Goal: Task Accomplishment & Management: Use online tool/utility

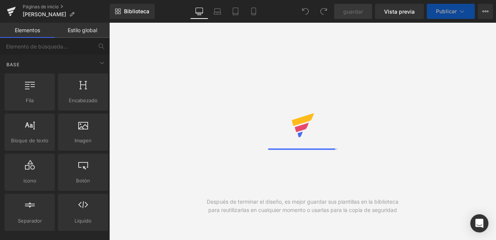
click at [92, 31] on link "Estilo global" at bounding box center [82, 30] width 55 height 15
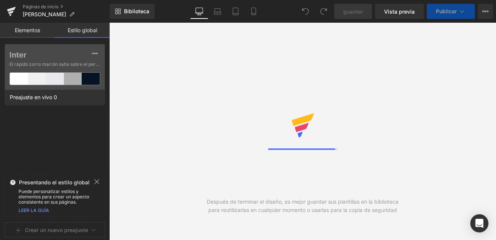
click at [33, 33] on link "Elementos" at bounding box center [27, 30] width 55 height 15
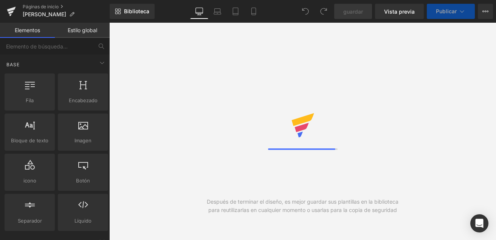
click at [329, 129] on div at bounding box center [303, 131] width 70 height 37
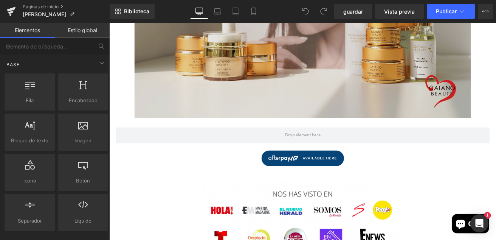
scroll to position [356, 0]
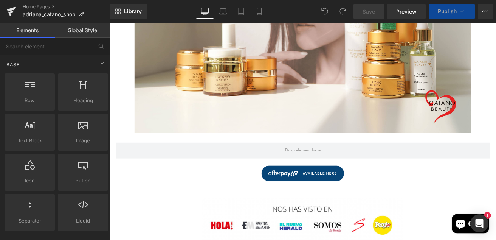
scroll to position [331, 0]
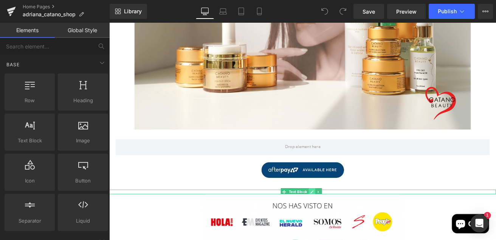
click at [347, 220] on link at bounding box center [349, 222] width 8 height 9
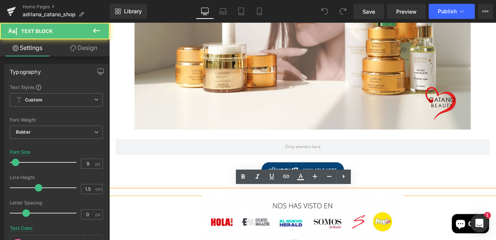
click at [226, 221] on div "-O" at bounding box center [337, 222] width 457 height 5
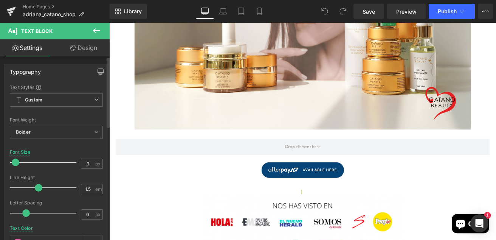
type input "35"
click at [32, 162] on div at bounding box center [45, 162] width 63 height 15
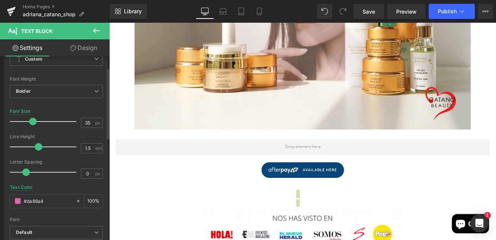
scroll to position [43, 0]
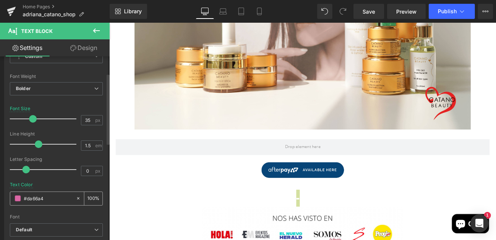
click at [54, 198] on input "#da66a4" at bounding box center [48, 198] width 48 height 8
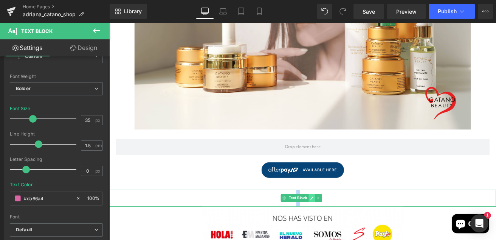
click at [348, 225] on link at bounding box center [349, 229] width 8 height 9
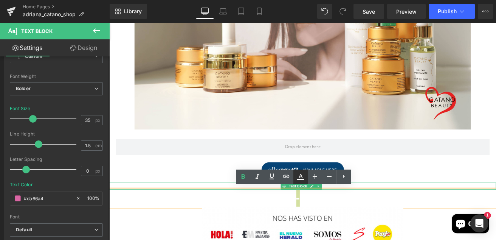
click at [304, 178] on icon at bounding box center [300, 176] width 9 height 9
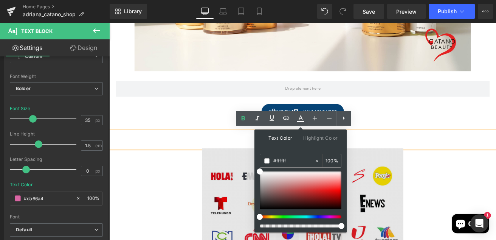
scroll to position [403, 0]
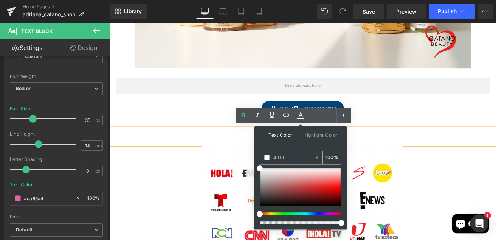
click at [293, 158] on input "#ffffff" at bounding box center [293, 157] width 41 height 8
type input "#fffff"
type input "0"
type input "#ffff"
type input "100"
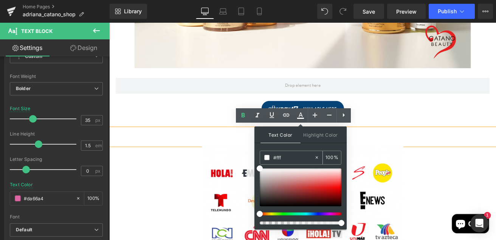
type input "#ff"
type input "0"
type input "#da6"
type input "100"
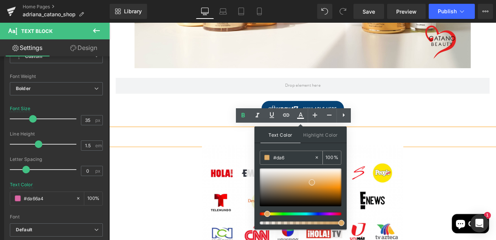
type input "#da66"
type input "40"
type input "#da66a"
type input "0"
type input "#da66a4"
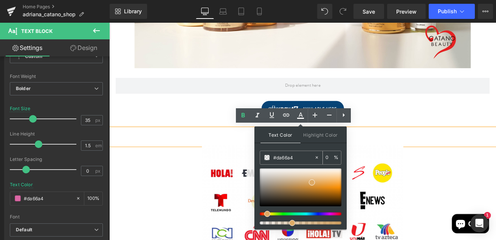
type input "100"
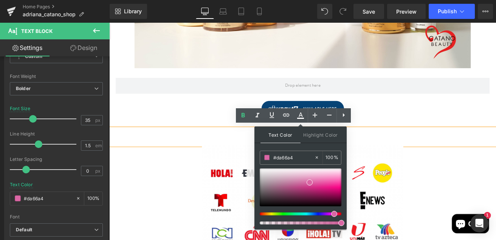
click at [398, 155] on div "-O" at bounding box center [337, 157] width 457 height 20
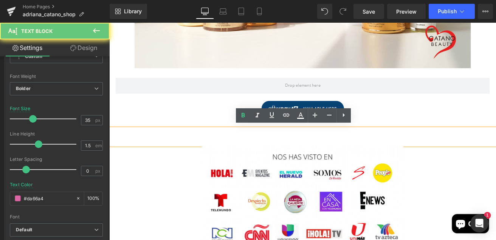
click at [398, 155] on div "-O" at bounding box center [337, 157] width 457 height 20
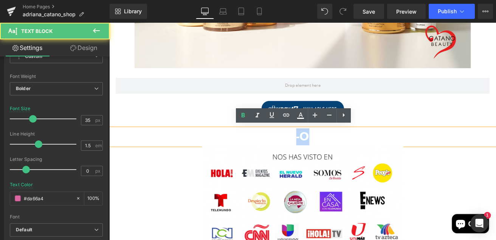
click at [398, 155] on div "-O" at bounding box center [337, 157] width 457 height 20
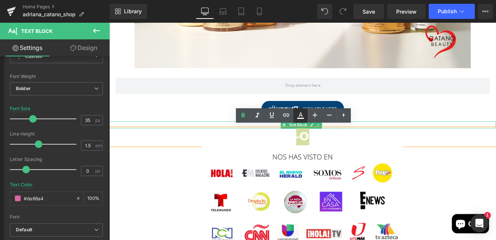
click at [302, 115] on icon at bounding box center [300, 115] width 9 height 9
type input "#ffffff"
type input "100"
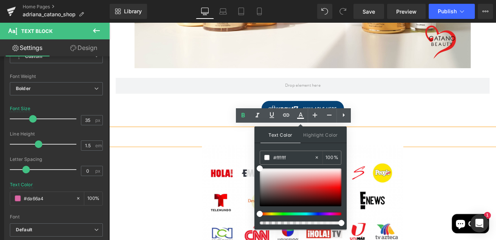
click at [407, 152] on div "-O" at bounding box center [337, 157] width 457 height 20
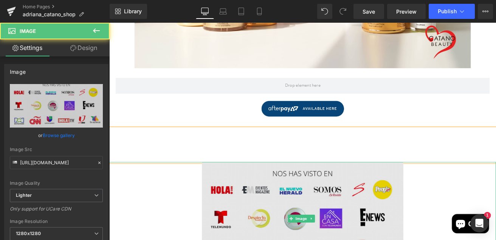
drag, startPoint x: 407, startPoint y: 152, endPoint x: 359, endPoint y: 206, distance: 72.5
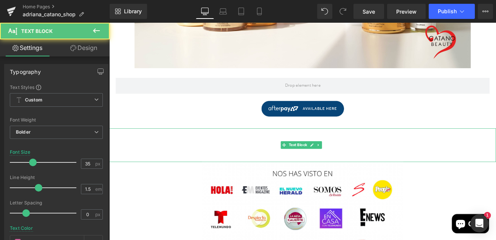
click at [349, 180] on div "kan" at bounding box center [337, 177] width 457 height 20
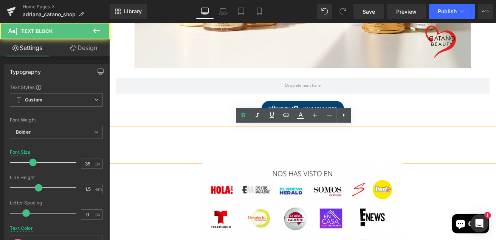
click at [349, 180] on div "kan" at bounding box center [337, 177] width 457 height 20
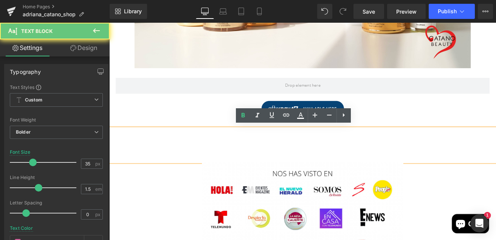
click at [349, 180] on div "kan" at bounding box center [337, 177] width 457 height 20
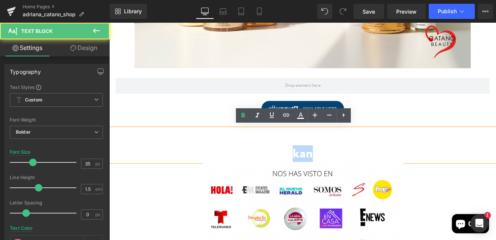
click at [349, 180] on div "kan" at bounding box center [337, 177] width 457 height 20
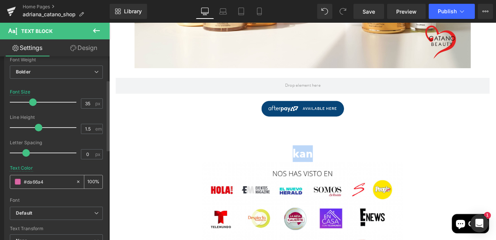
scroll to position [58, 0]
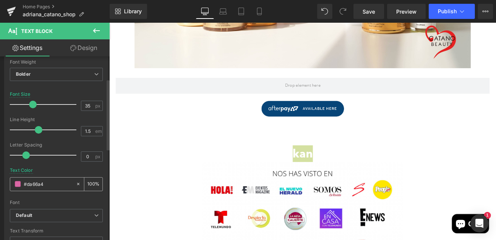
click at [62, 178] on div "#da66a4" at bounding box center [42, 183] width 65 height 13
click at [56, 184] on input "#da66a4" at bounding box center [48, 184] width 48 height 8
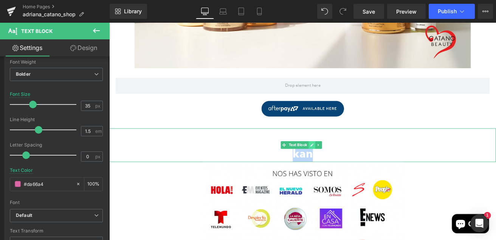
click at [349, 165] on icon at bounding box center [349, 167] width 4 height 5
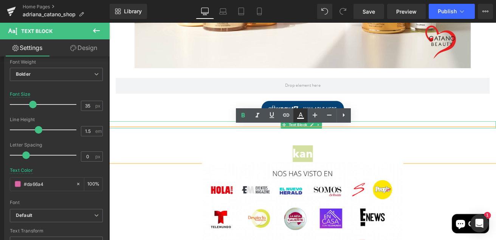
click at [303, 114] on icon at bounding box center [300, 115] width 9 height 9
type input "100"
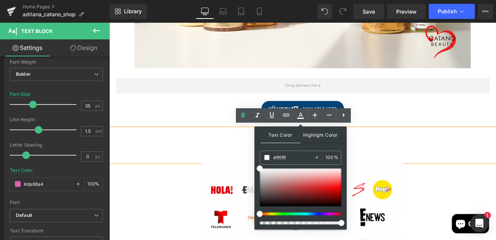
click at [314, 136] on span "Highlight Color" at bounding box center [321, 134] width 40 height 16
click at [286, 134] on span "Text Color" at bounding box center [280, 134] width 40 height 16
click at [288, 156] on input "#ffffff" at bounding box center [293, 157] width 41 height 8
type input "#fffff"
type input "0"
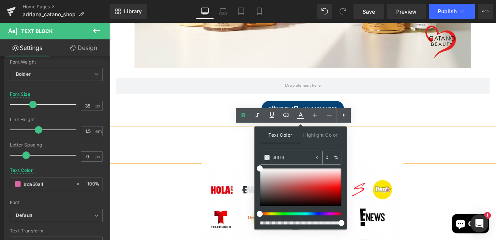
type input "#ffff"
type input "100"
type input "#ff"
type input "0"
type input "#da6"
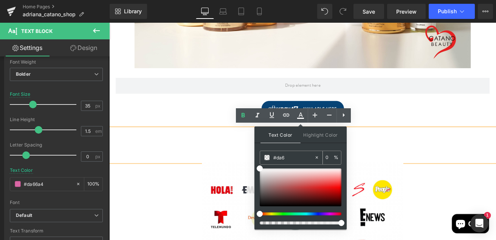
type input "100"
type input "#da66"
type input "40"
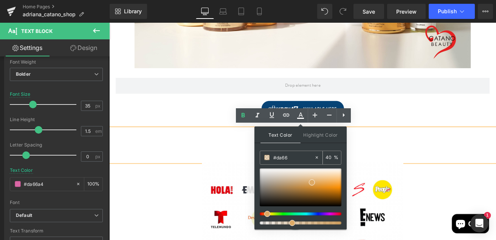
type input "#da66a"
type input "0"
type input "#da66a4"
type input "100"
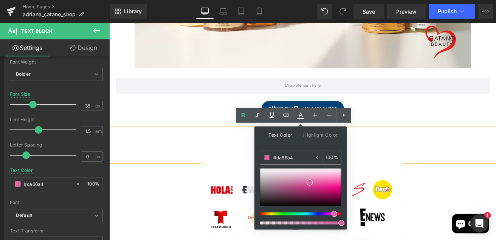
type input "#da66a4"
click at [309, 183] on span at bounding box center [310, 182] width 6 height 6
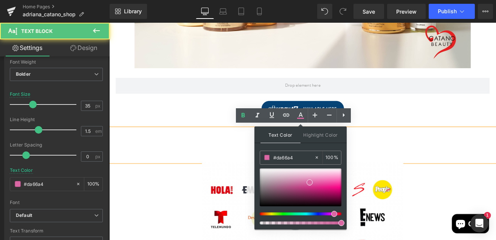
click at [403, 160] on div "-O kan" at bounding box center [337, 167] width 457 height 40
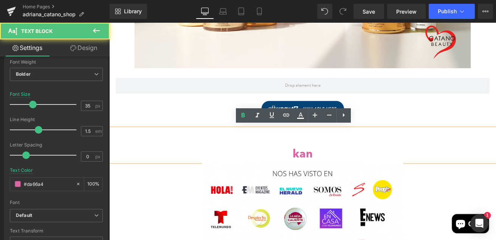
click at [361, 172] on div "kan" at bounding box center [337, 177] width 457 height 20
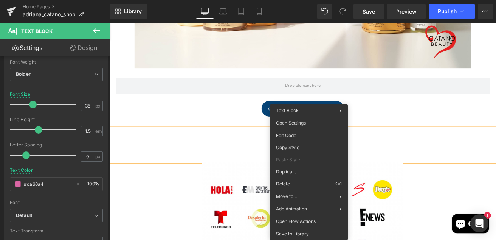
click at [399, 150] on div at bounding box center [337, 167] width 457 height 40
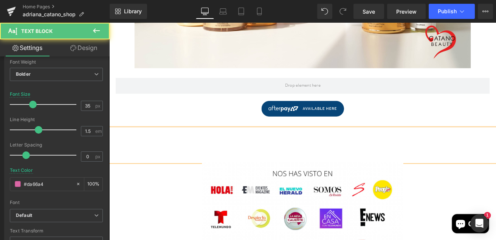
click at [290, 150] on div at bounding box center [337, 167] width 457 height 40
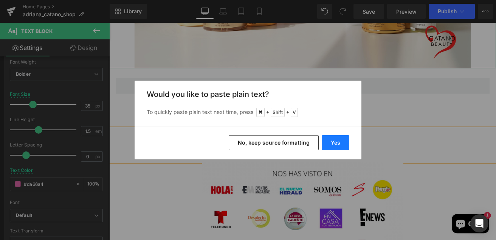
click at [334, 143] on button "Yes" at bounding box center [336, 142] width 28 height 15
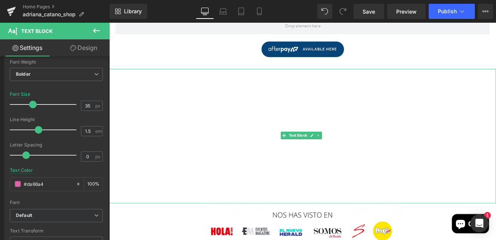
scroll to position [476, 0]
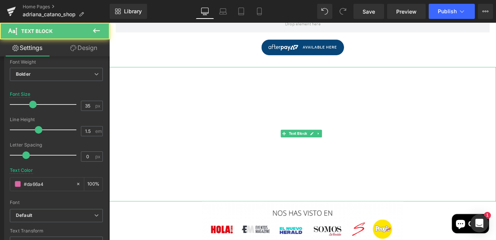
click at [458, 204] on div "•⁠ ⁠⁠Sale ends Monday at midnight" at bounding box center [337, 204] width 457 height 20
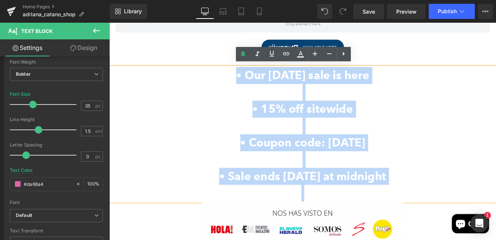
drag, startPoint x: 465, startPoint y: 217, endPoint x: 223, endPoint y: 84, distance: 276.9
click at [223, 84] on div "•⁠ ⁠Our Labor Day sale is here •⁠ ⁠⁠15% off sitewide •⁠ ⁠⁠Coupon code: Labor Da…" at bounding box center [337, 154] width 457 height 159
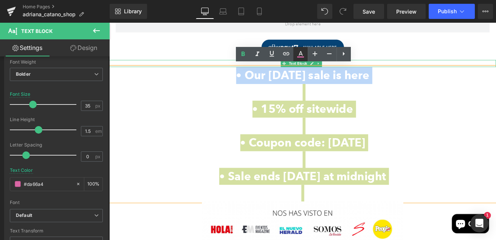
click at [301, 57] on icon at bounding box center [300, 56] width 7 height 1
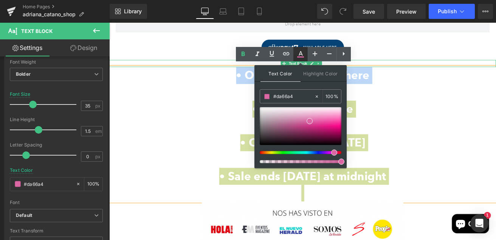
type input "100"
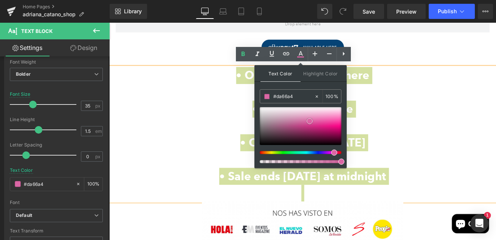
click at [310, 122] on span at bounding box center [310, 121] width 6 height 6
click at [308, 122] on span at bounding box center [310, 121] width 6 height 6
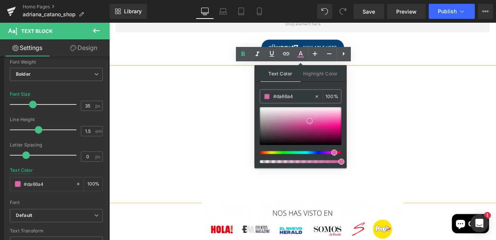
click at [251, 177] on div at bounding box center [337, 185] width 457 height 20
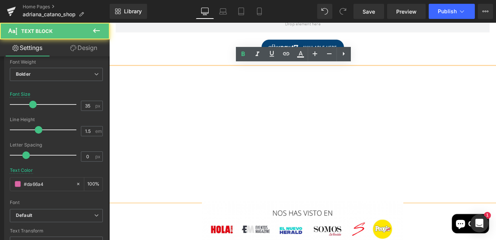
click at [270, 181] on div at bounding box center [337, 185] width 457 height 20
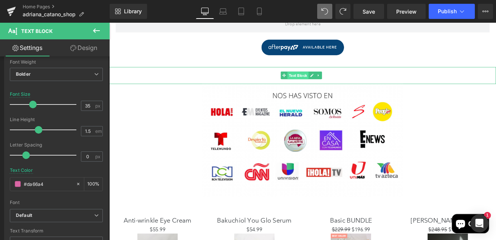
click at [344, 81] on span "Text Block" at bounding box center [332, 85] width 25 height 9
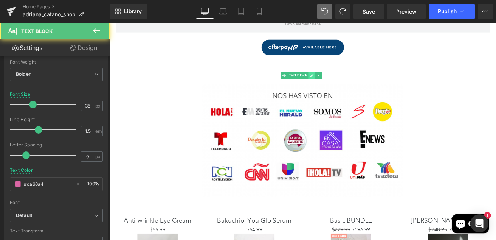
click at [351, 83] on icon at bounding box center [349, 85] width 4 height 5
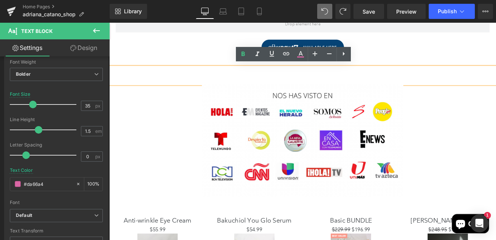
click at [351, 82] on div at bounding box center [337, 85] width 457 height 20
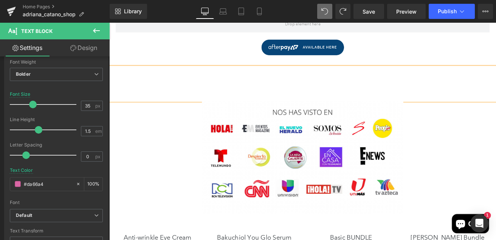
click at [335, 91] on div at bounding box center [337, 95] width 457 height 40
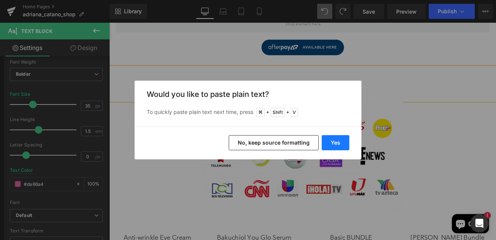
click at [335, 148] on button "Yes" at bounding box center [336, 142] width 28 height 15
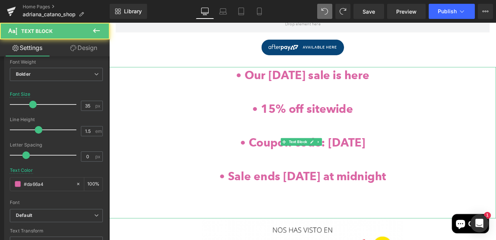
click at [357, 219] on div at bounding box center [337, 234] width 457 height 40
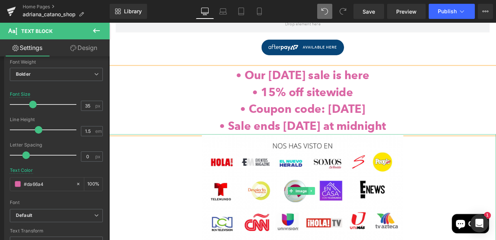
click at [349, 219] on icon at bounding box center [348, 221] width 4 height 5
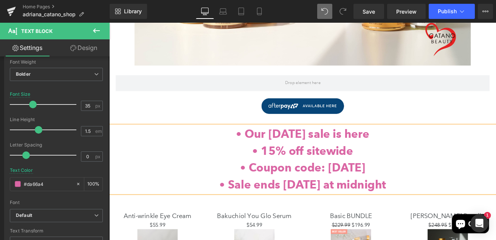
scroll to position [407, 0]
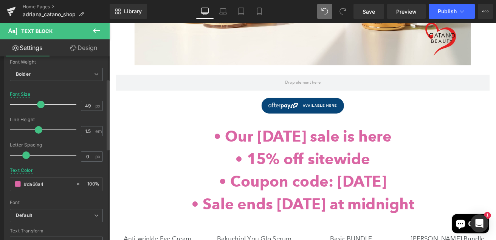
type input "50"
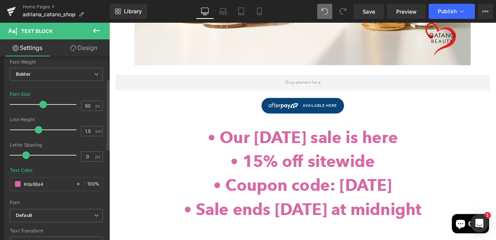
drag, startPoint x: 33, startPoint y: 104, endPoint x: 43, endPoint y: 102, distance: 9.6
click at [43, 102] on span at bounding box center [43, 105] width 8 height 8
click at [224, 13] on icon at bounding box center [223, 12] width 8 height 8
type input "100"
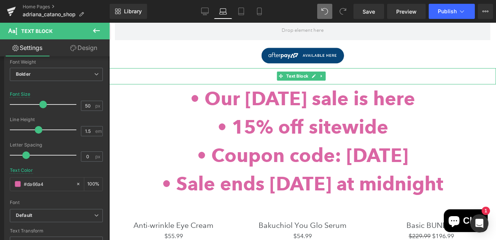
scroll to position [429, 0]
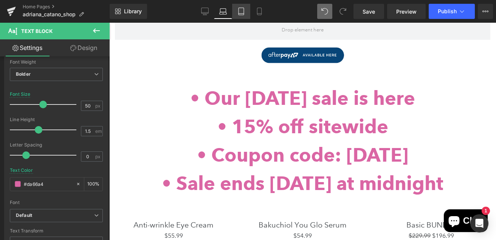
click at [242, 16] on link "Tablet" at bounding box center [241, 11] width 18 height 15
type input "30"
type input "100"
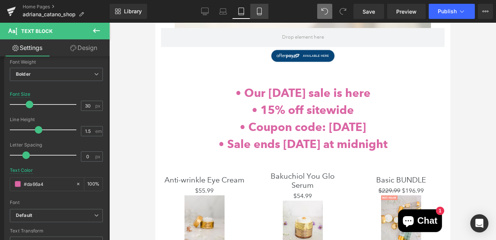
click at [258, 14] on icon at bounding box center [259, 14] width 4 height 0
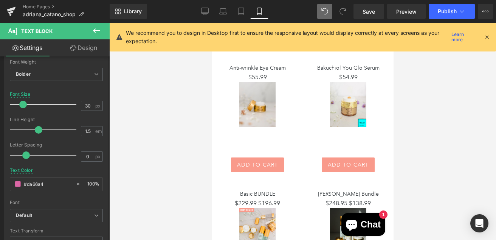
type input "20"
type input "100"
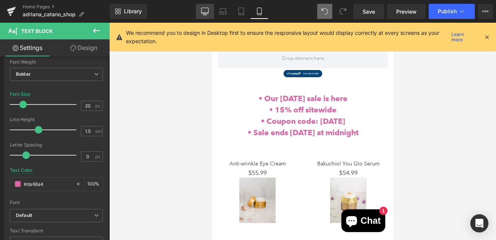
click at [204, 11] on icon at bounding box center [205, 12] width 8 height 8
type input "50"
type input "100"
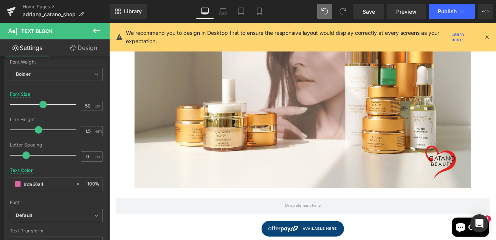
scroll to position [479, 0]
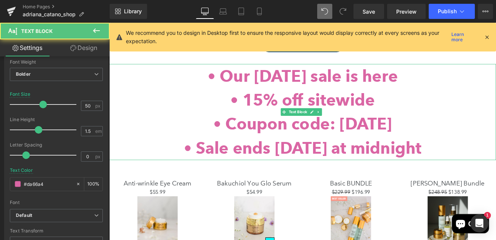
click at [444, 143] on div "•⁠ ⁠⁠Coupon code: Labor Day" at bounding box center [337, 142] width 457 height 28
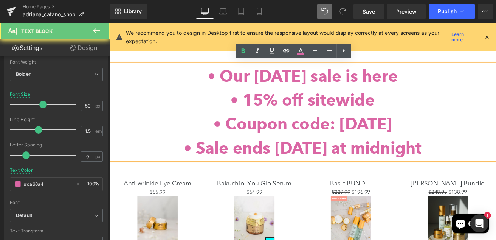
click at [444, 143] on div "•⁠ ⁠⁠Coupon code: Labor Day" at bounding box center [337, 142] width 457 height 28
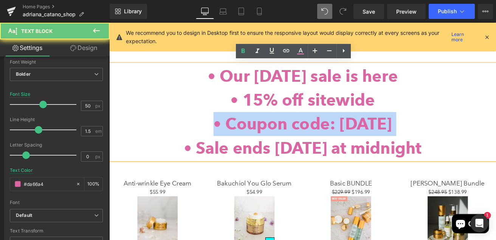
click at [444, 143] on div "•⁠ ⁠⁠Coupon code: Labor Day" at bounding box center [337, 142] width 457 height 28
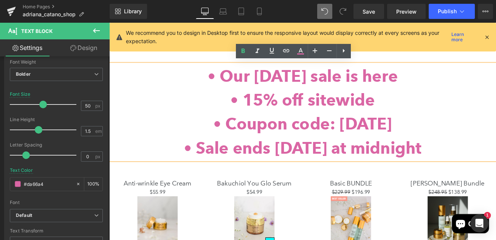
click at [444, 143] on div "•⁠ ⁠⁠Coupon code: Labor Day" at bounding box center [337, 142] width 457 height 28
click at [455, 145] on div "•⁠ ⁠⁠Coupon code: Labor Day" at bounding box center [337, 142] width 457 height 28
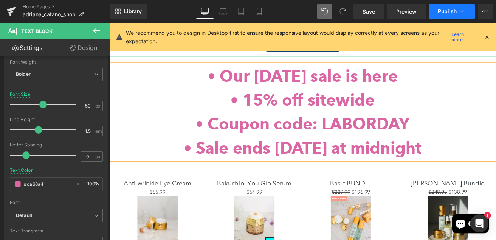
click at [443, 12] on span "Publish" at bounding box center [447, 11] width 19 height 6
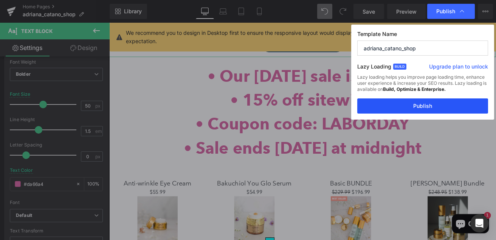
click at [0, 0] on button "Publish" at bounding box center [0, 0] width 0 height 0
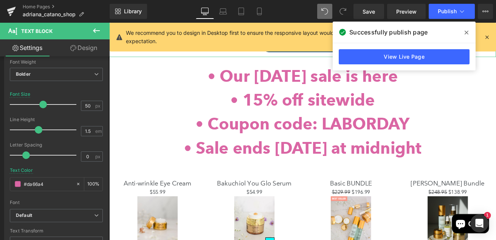
click at [218, 40] on p "We recommend you to design in Desktop first to ensure the responsive layout wou…" at bounding box center [287, 37] width 323 height 17
click at [212, 166] on icon at bounding box center [210, 168] width 4 height 4
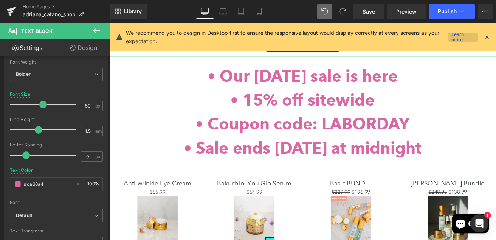
click at [456, 37] on link "Learn more" at bounding box center [462, 37] width 29 height 9
